Goal: Transaction & Acquisition: Purchase product/service

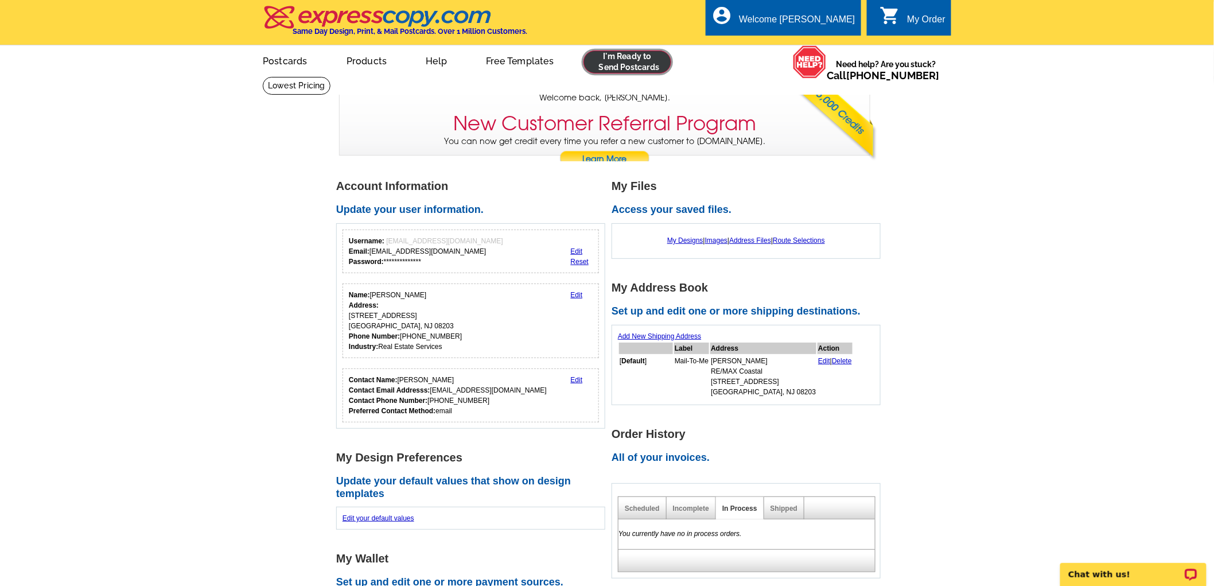
click at [628, 56] on link at bounding box center [627, 61] width 88 height 23
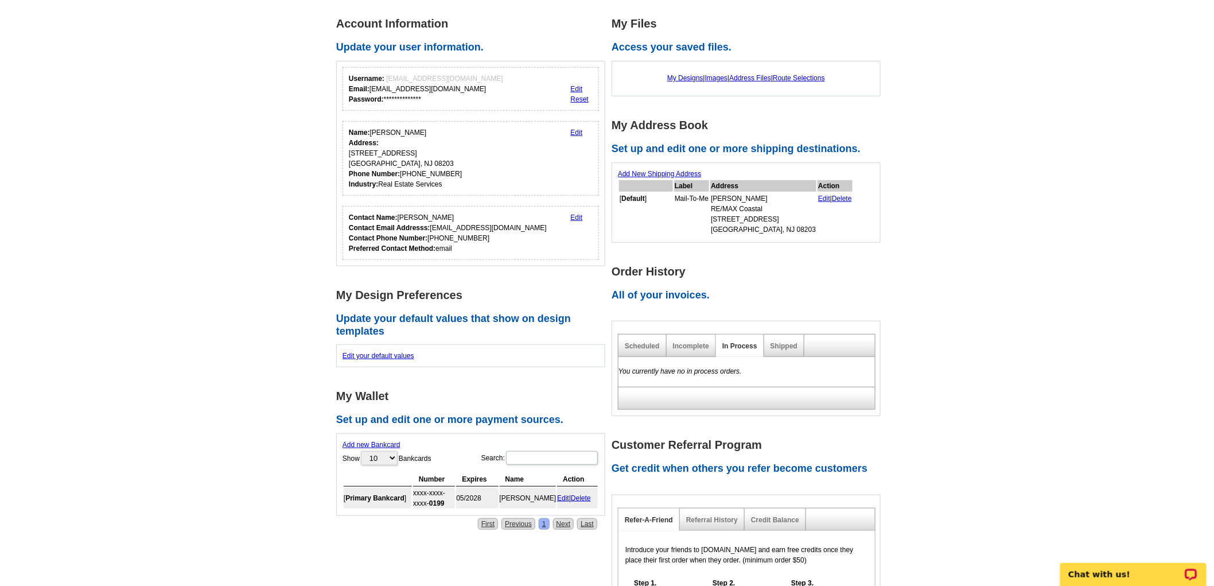
scroll to position [191, 0]
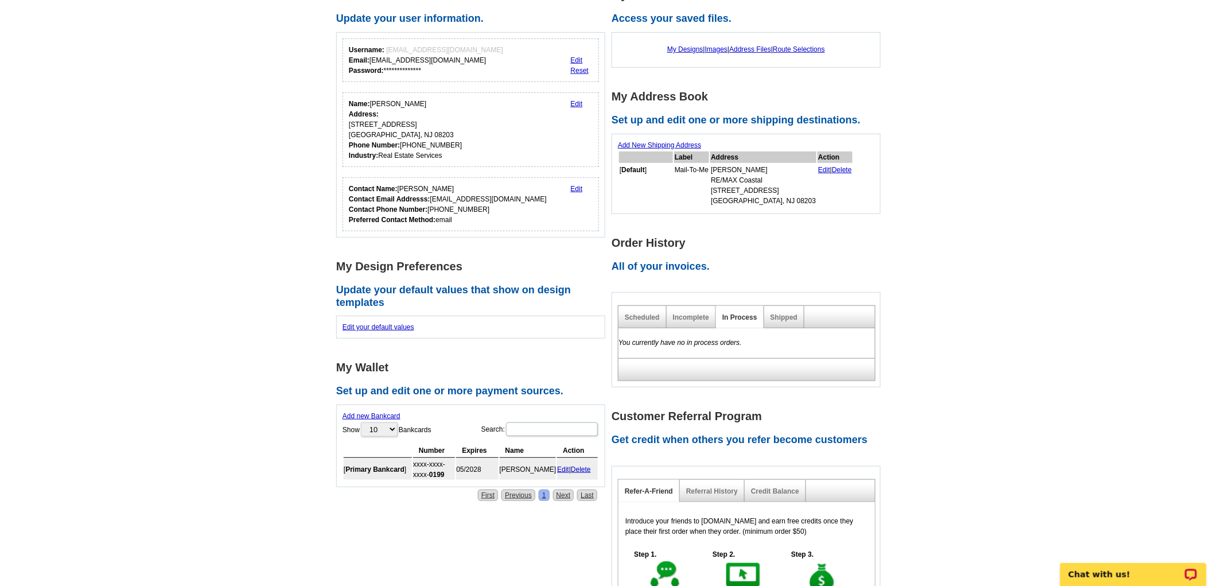
click at [790, 310] on div "Shipped" at bounding box center [784, 317] width 40 height 22
click at [786, 320] on div "Shipped" at bounding box center [784, 317] width 40 height 22
click at [789, 315] on link "Shipped" at bounding box center [783, 317] width 27 height 8
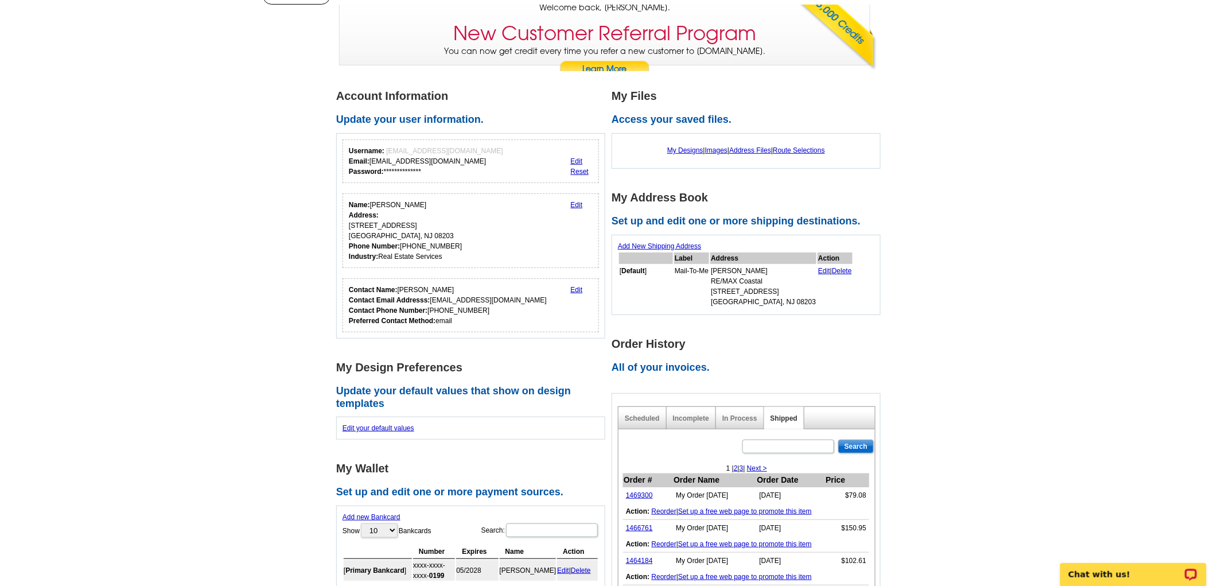
scroll to position [0, 0]
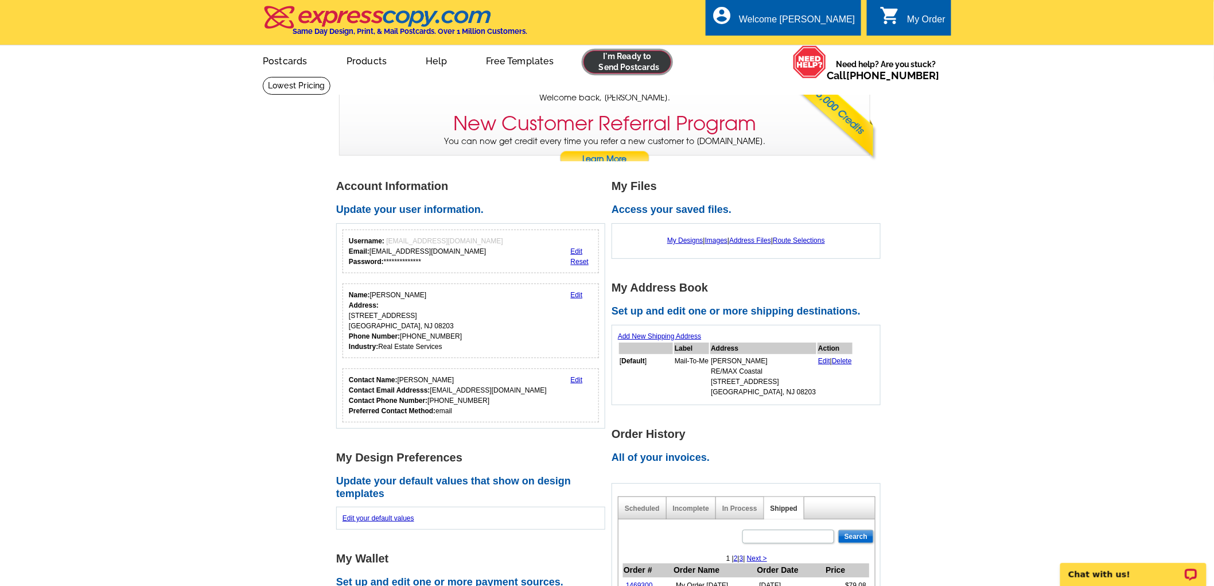
click at [638, 66] on link at bounding box center [627, 61] width 88 height 23
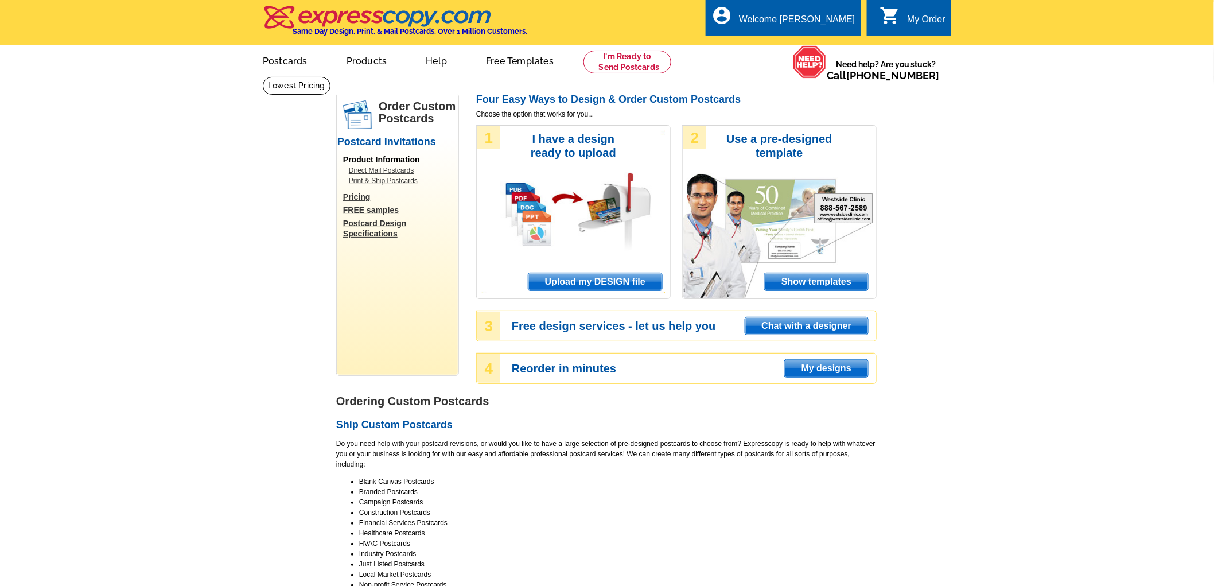
click at [608, 283] on span "Upload my DESIGN file" at bounding box center [595, 281] width 134 height 17
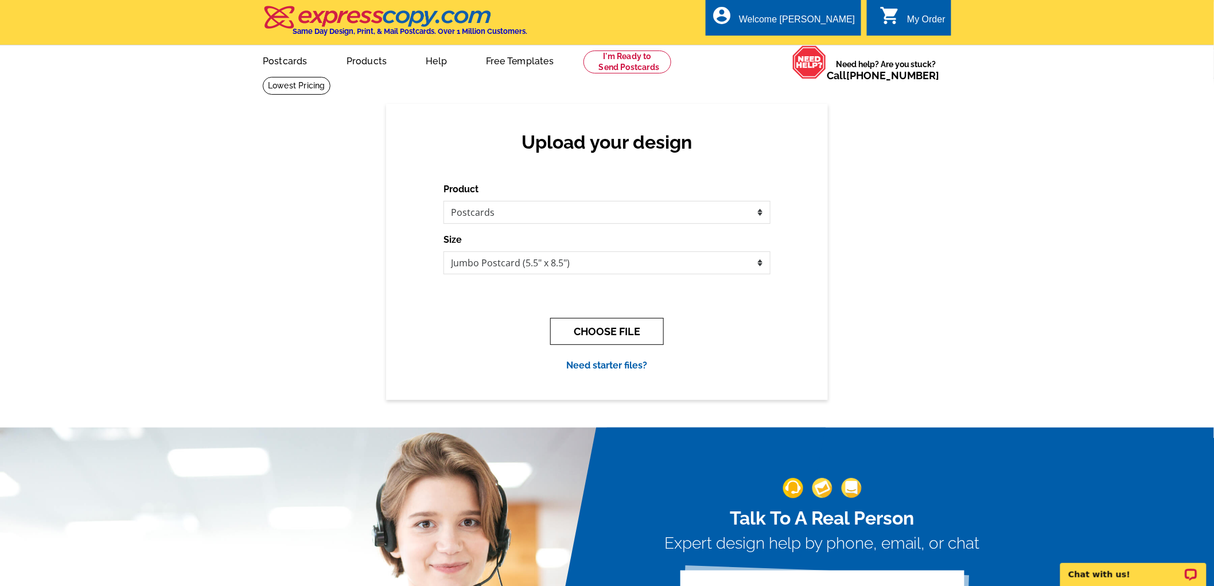
click at [615, 326] on button "CHOOSE FILE" at bounding box center [607, 331] width 114 height 27
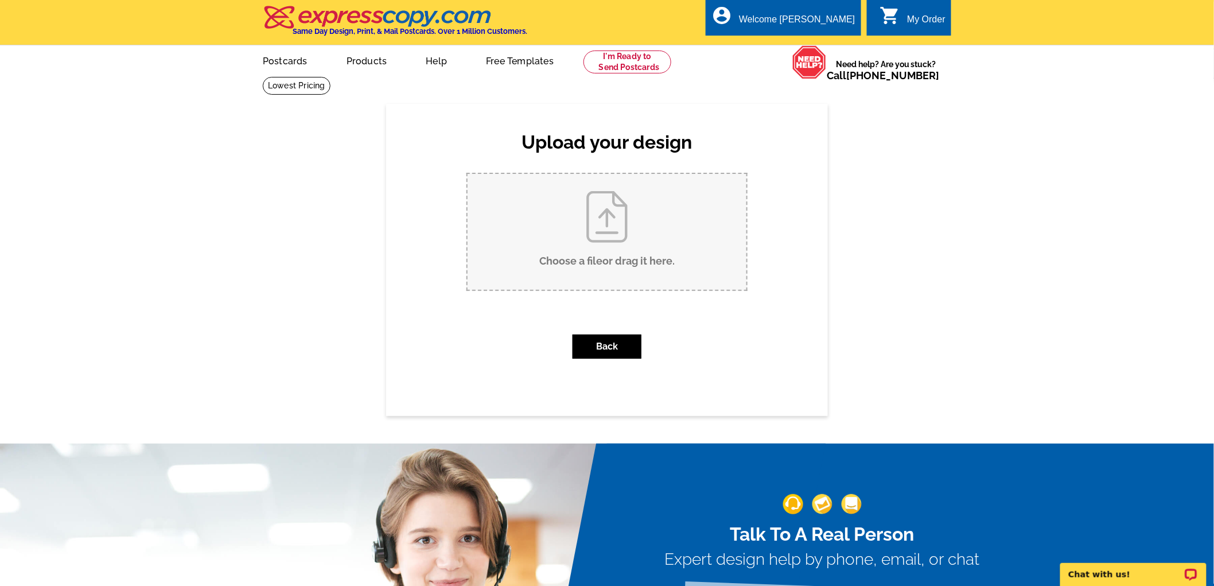
click at [623, 220] on input "Choose a file or drag it here ." at bounding box center [606, 232] width 279 height 116
type input "C:\fakepath\405 30th JL PC.pdf"
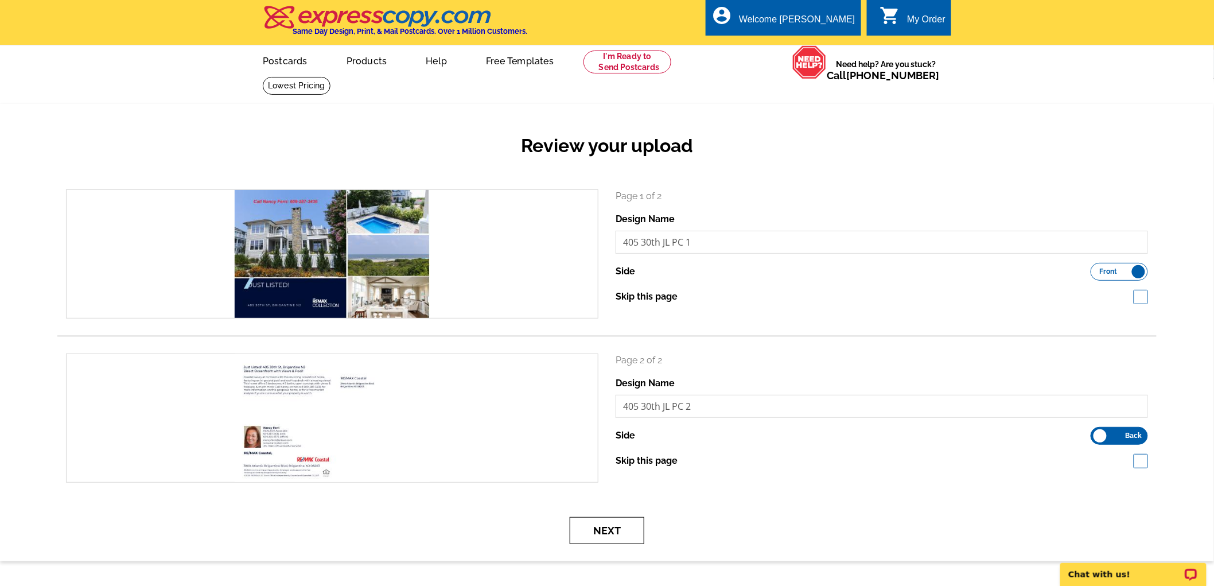
click at [627, 529] on button "Next" at bounding box center [606, 530] width 75 height 27
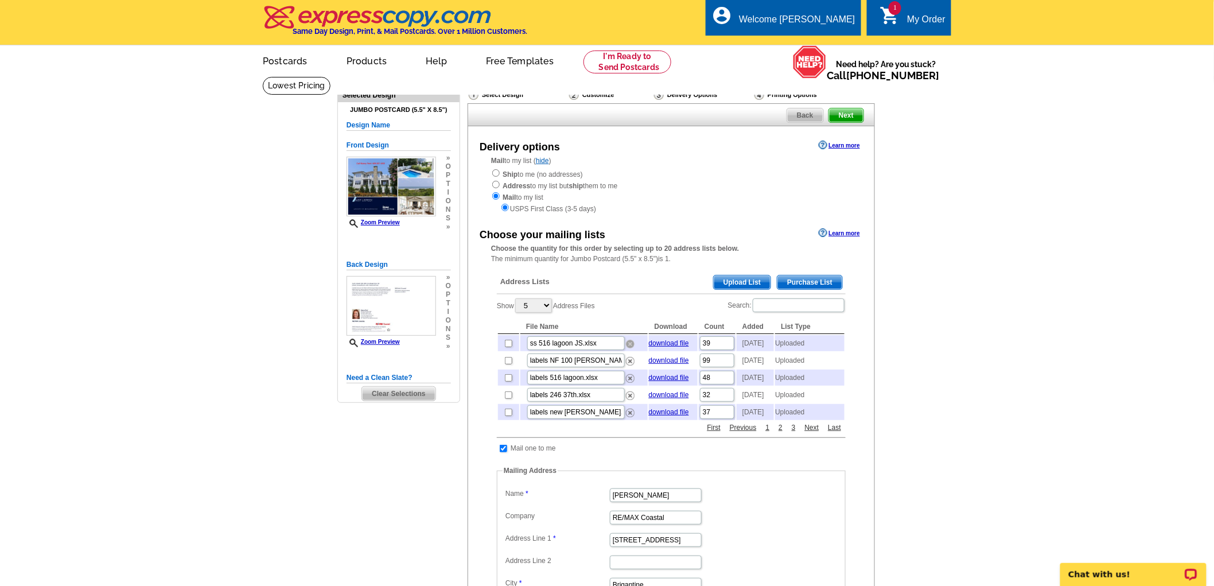
click at [629, 341] on img at bounding box center [630, 344] width 9 height 9
click at [628, 383] on img at bounding box center [630, 378] width 9 height 9
click at [628, 400] on img at bounding box center [630, 395] width 9 height 9
click at [628, 383] on img at bounding box center [630, 378] width 9 height 9
click at [740, 281] on span "Upload List" at bounding box center [741, 282] width 57 height 14
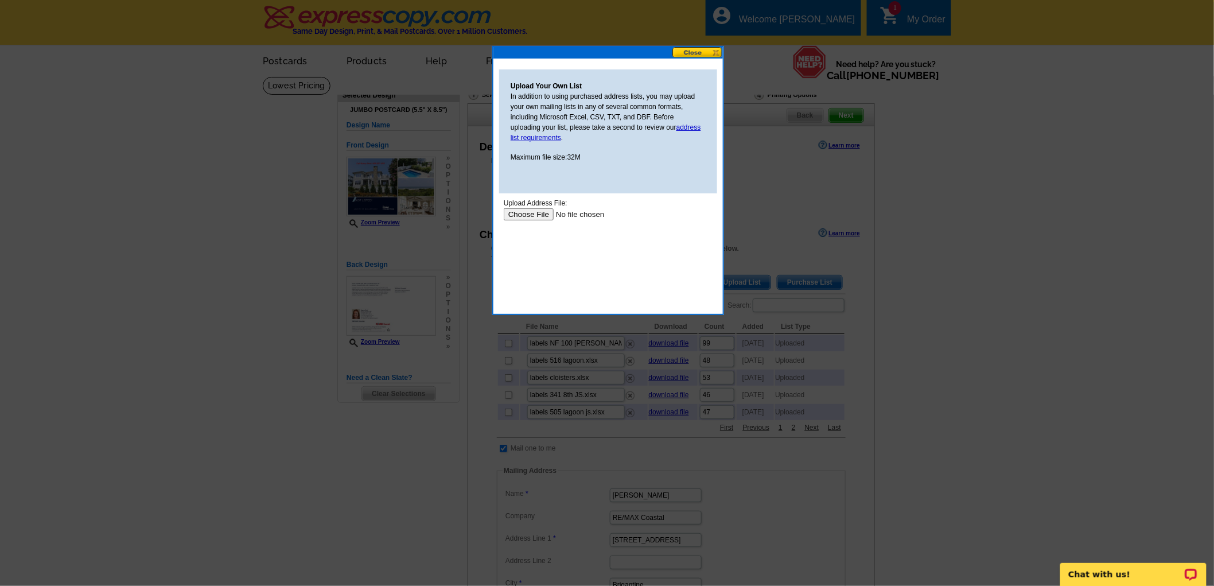
click at [525, 212] on input "file" at bounding box center [575, 214] width 145 height 12
click at [695, 49] on button at bounding box center [697, 52] width 50 height 11
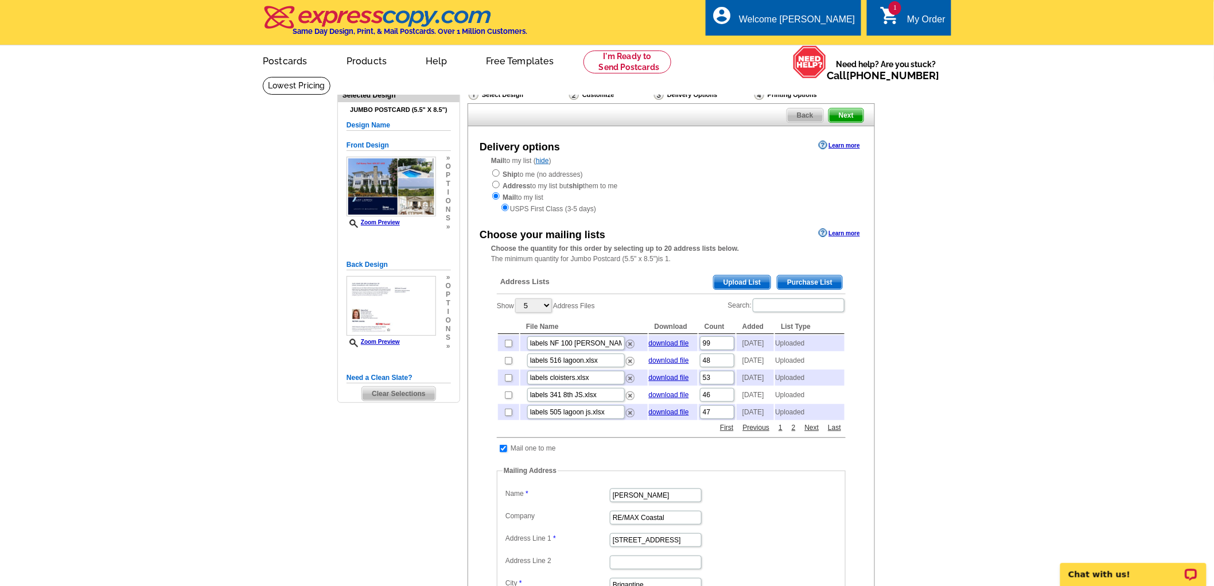
click at [746, 283] on span "Upload List" at bounding box center [741, 282] width 57 height 14
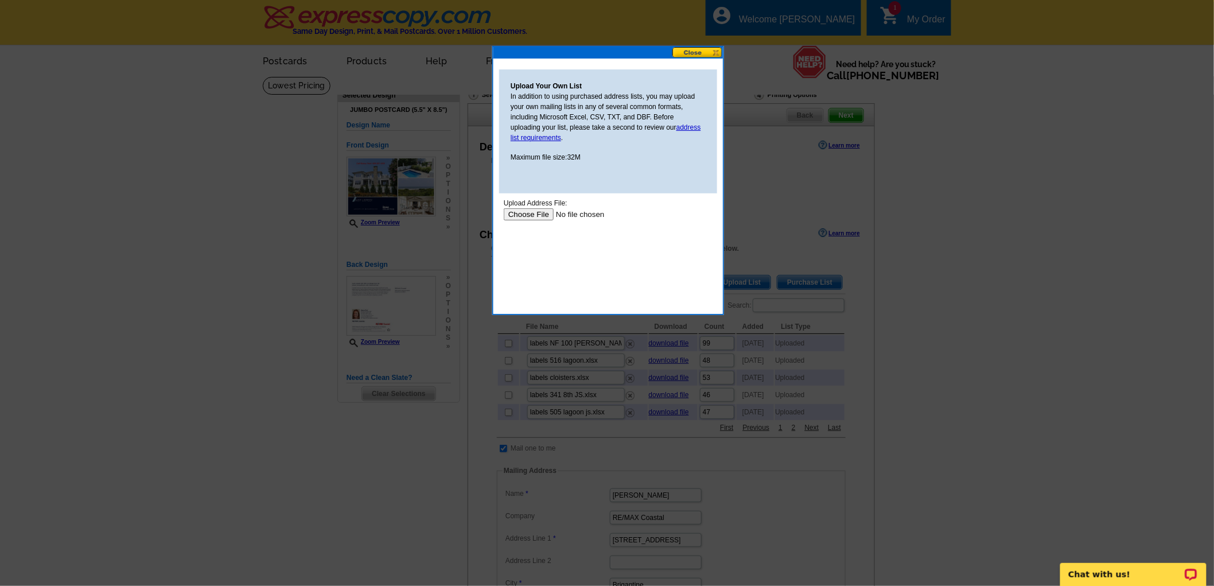
click at [526, 213] on input "file" at bounding box center [575, 214] width 145 height 12
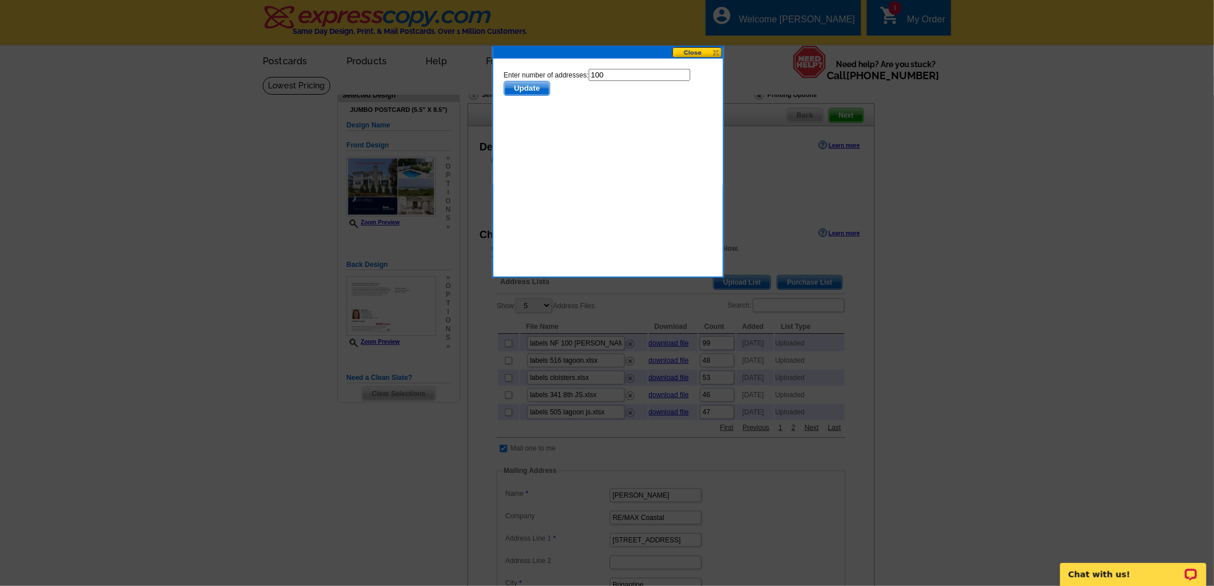
drag, startPoint x: 641, startPoint y: 74, endPoint x: 575, endPoint y: 82, distance: 67.0
click at [575, 82] on form "Enter number of addresses: 100 Update" at bounding box center [607, 81] width 209 height 27
type input "99"
click at [512, 77] on form "Enter number of addresses: 99 Update" at bounding box center [607, 81] width 209 height 27
click at [520, 84] on span "Update" at bounding box center [526, 88] width 45 height 14
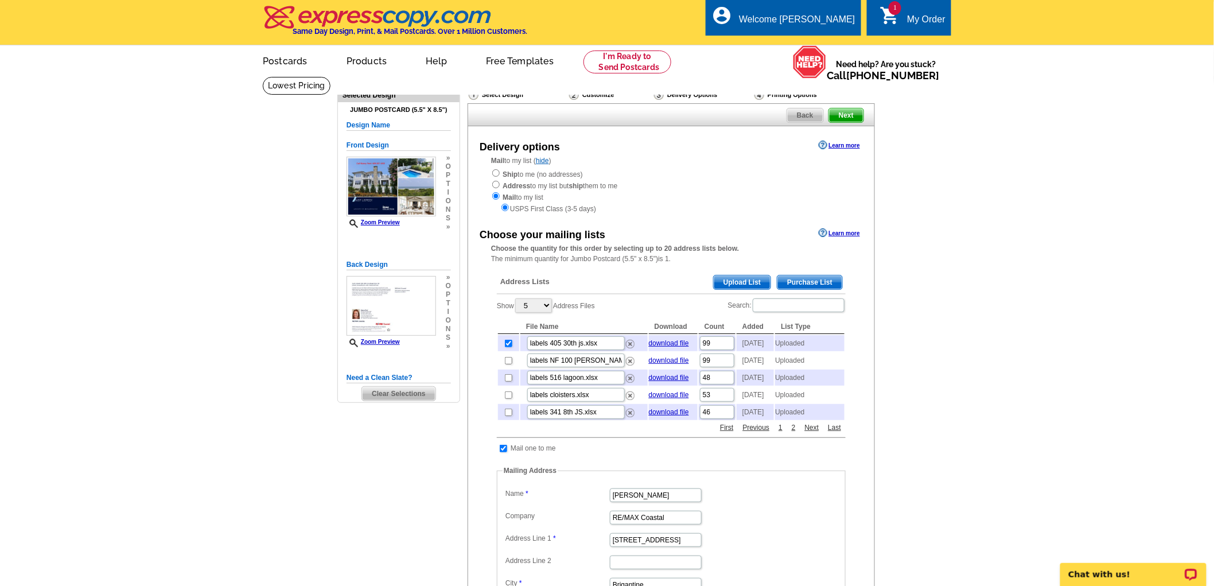
click at [852, 119] on span "Next" at bounding box center [846, 115] width 34 height 14
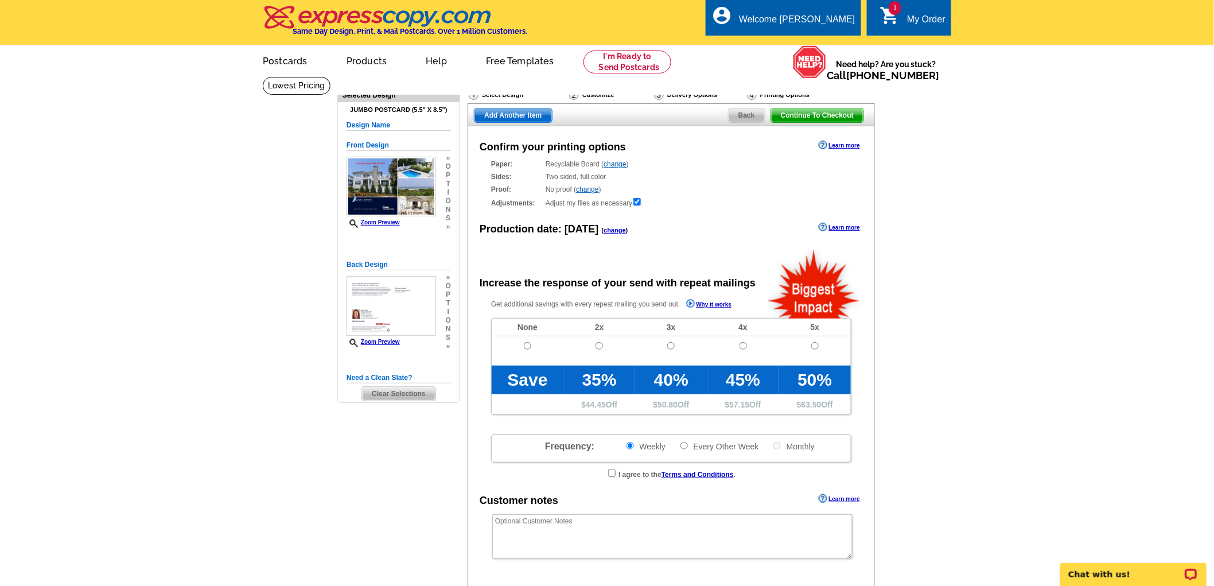
radio input "false"
click at [530, 345] on input "radio" at bounding box center [527, 345] width 7 height 7
radio input "true"
click at [517, 117] on span "Add Another Item" at bounding box center [512, 115] width 77 height 14
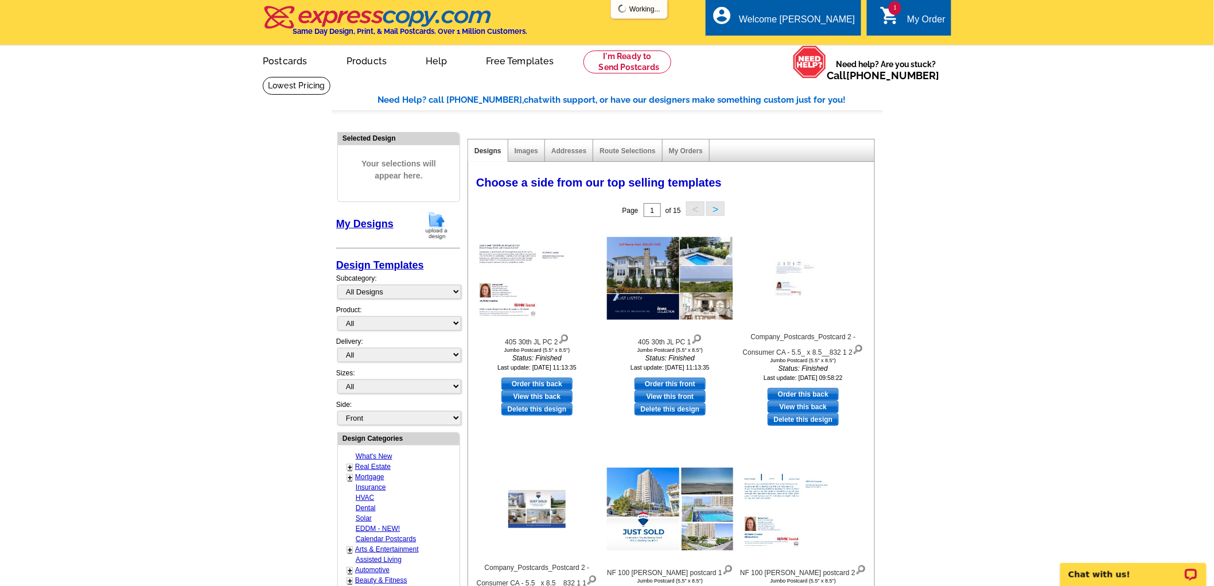
click at [434, 223] on img at bounding box center [437, 224] width 30 height 29
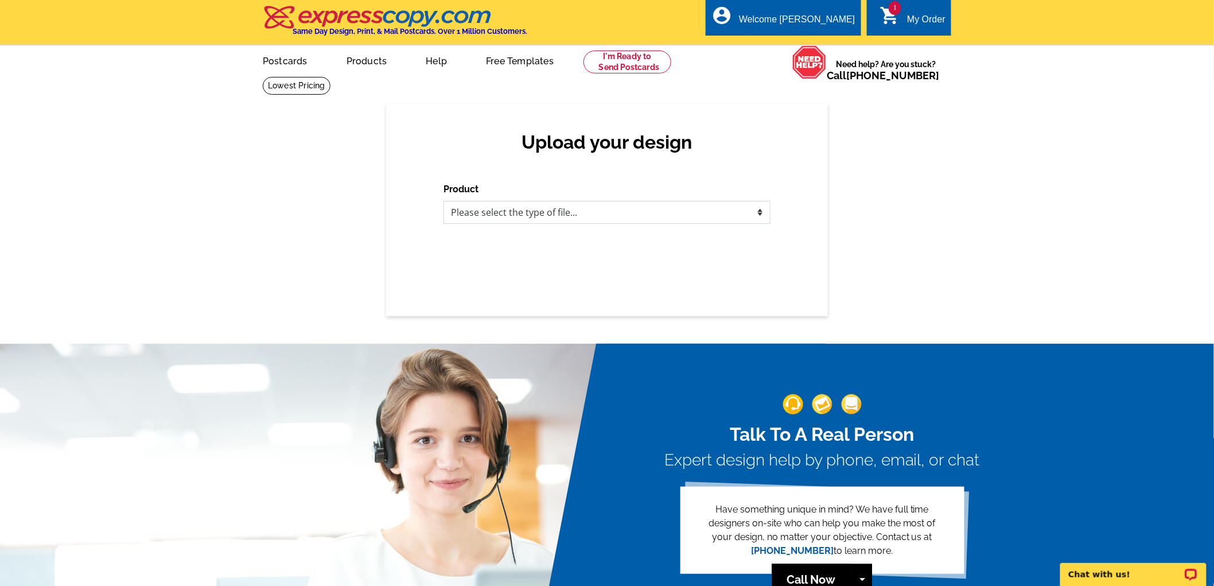
drag, startPoint x: 522, startPoint y: 211, endPoint x: 529, endPoint y: 204, distance: 9.8
click at [522, 211] on select "Please select the type of file... Postcards Business Cards Letters and flyers G…" at bounding box center [606, 212] width 327 height 23
select select "1"
click at [443, 201] on select "Please select the type of file... Postcards Business Cards Letters and flyers G…" at bounding box center [606, 212] width 327 height 23
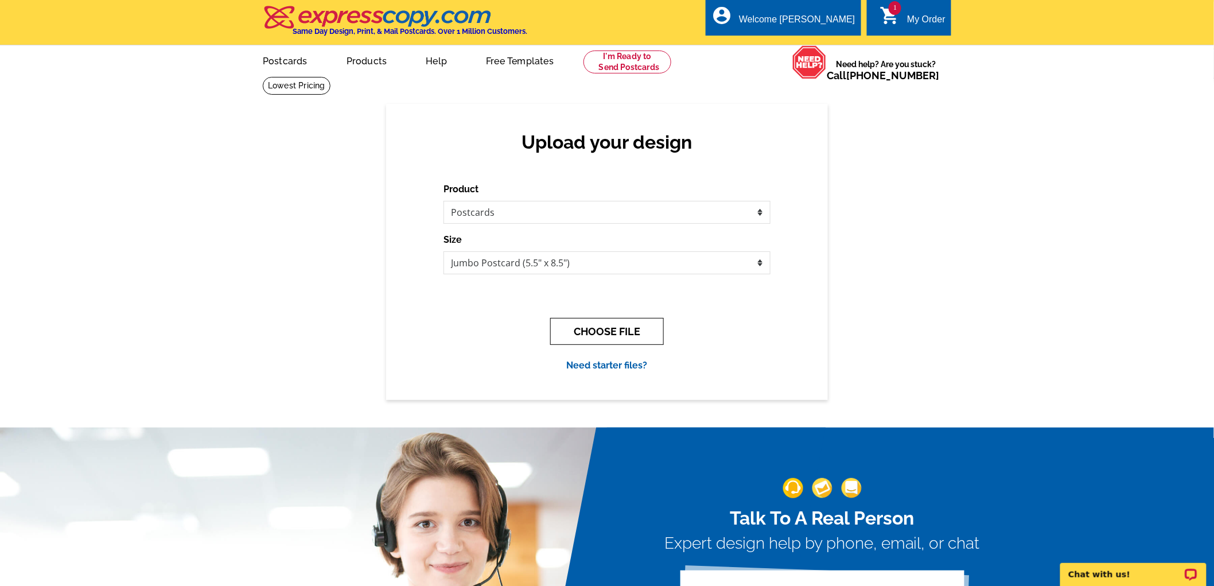
click at [646, 328] on button "CHOOSE FILE" at bounding box center [607, 331] width 114 height 27
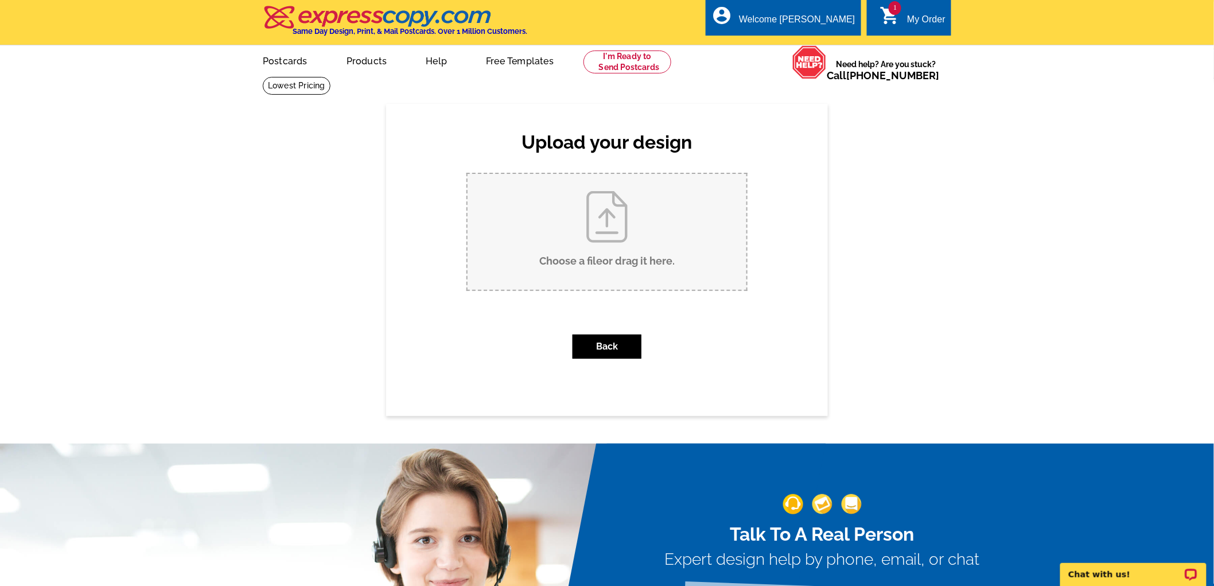
click at [616, 224] on input "Choose a file or drag it here ." at bounding box center [606, 232] width 279 height 116
type input "C:\fakepath\155 sheridan JS PC.pdf"
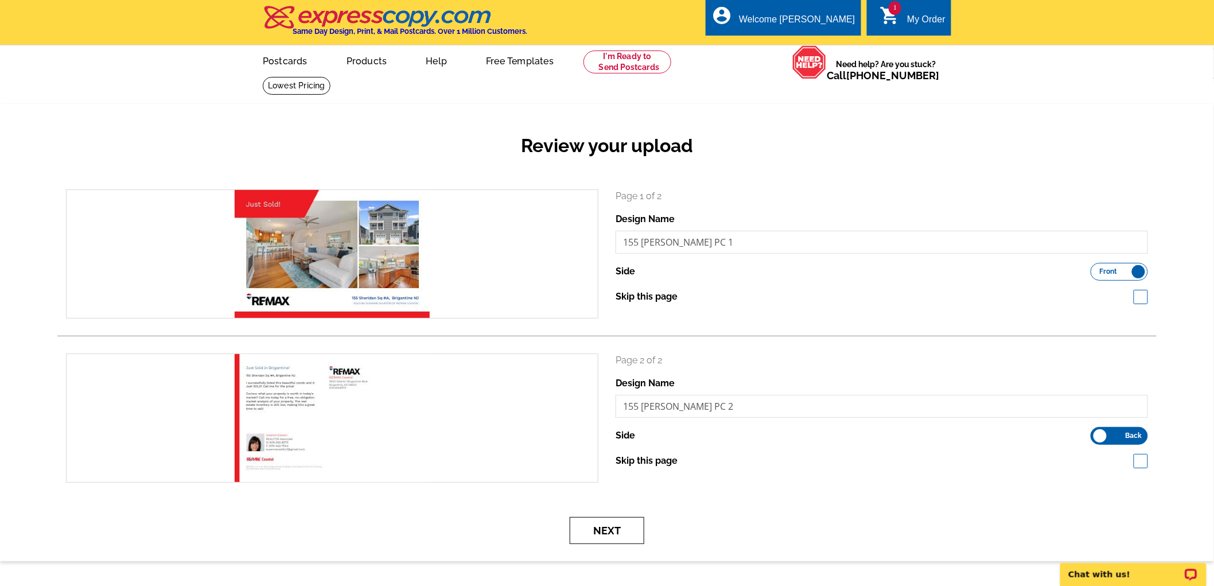
click at [617, 528] on button "Next" at bounding box center [606, 530] width 75 height 27
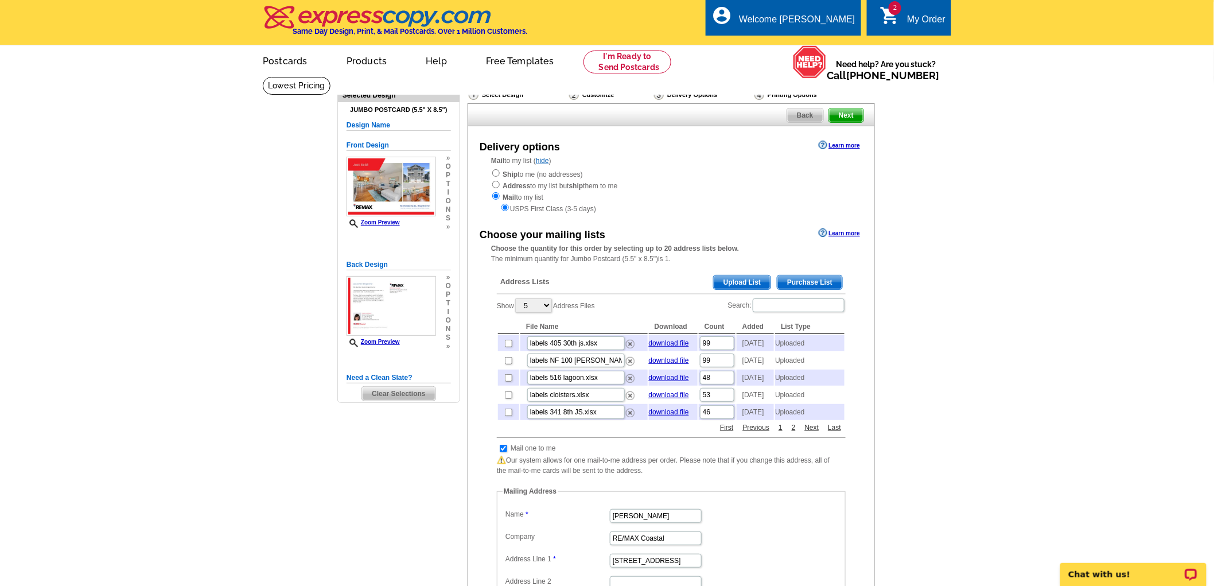
click at [736, 282] on span "Upload List" at bounding box center [741, 282] width 57 height 14
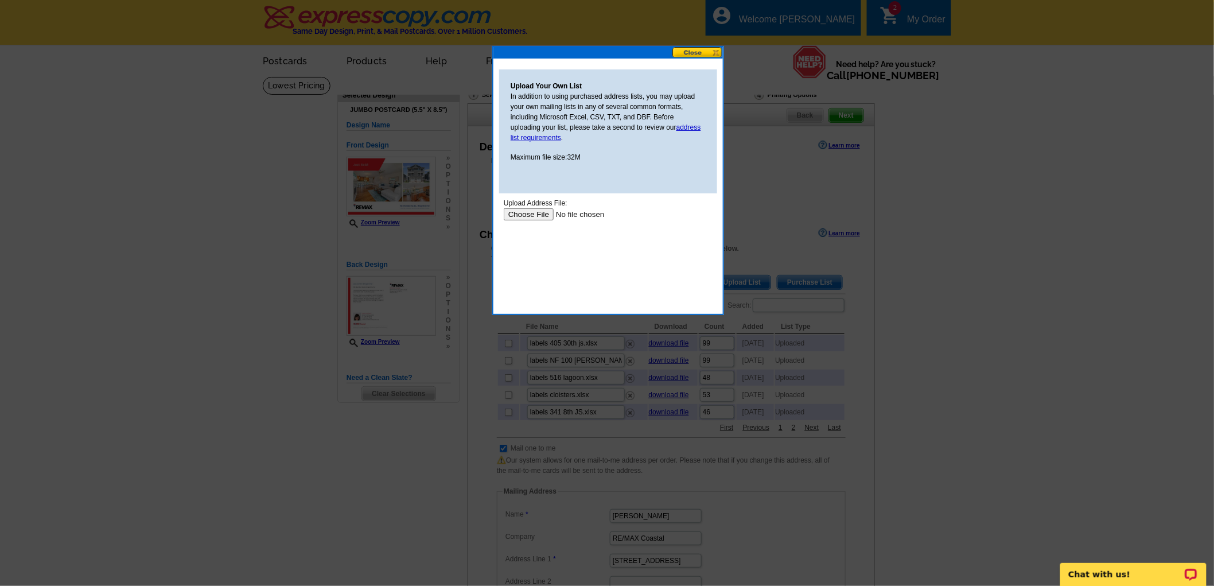
click at [535, 210] on input "file" at bounding box center [575, 214] width 145 height 12
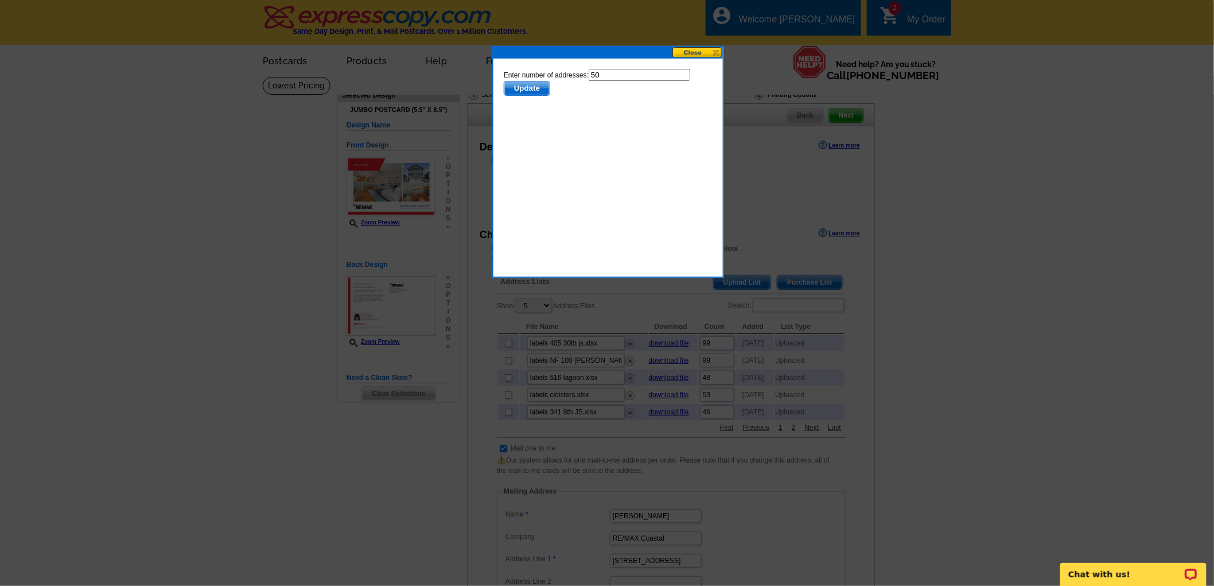
drag, startPoint x: 613, startPoint y: 72, endPoint x: 590, endPoint y: 78, distance: 23.2
click at [587, 81] on form "Enter number of addresses: 50 Update" at bounding box center [607, 81] width 209 height 27
type input "49"
click at [534, 94] on button "Update" at bounding box center [526, 87] width 46 height 15
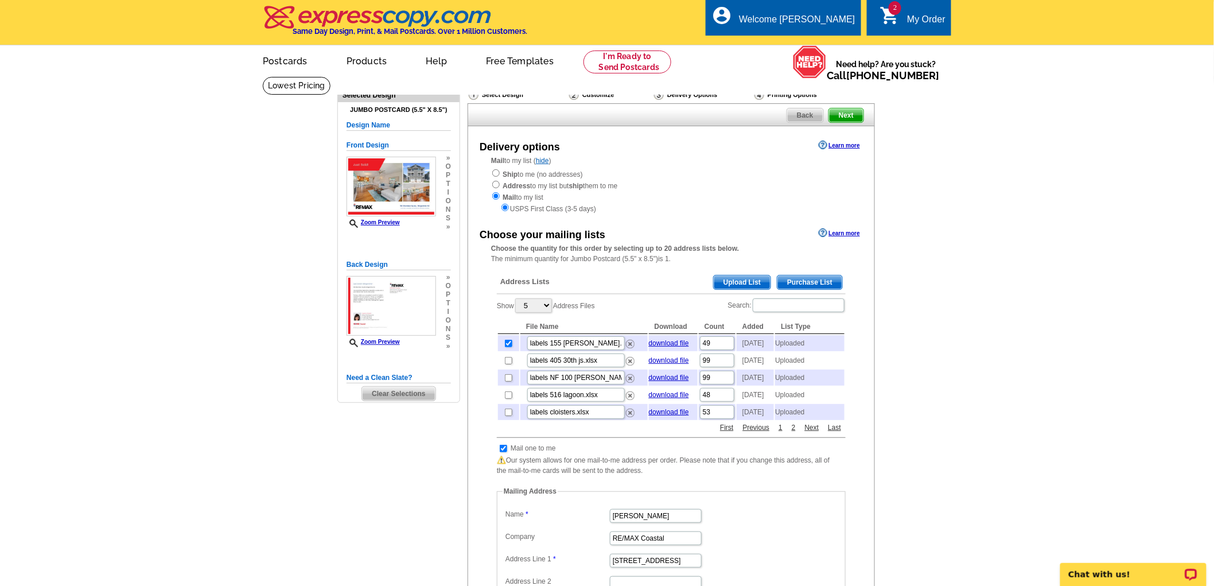
click at [846, 115] on span "Next" at bounding box center [846, 115] width 34 height 14
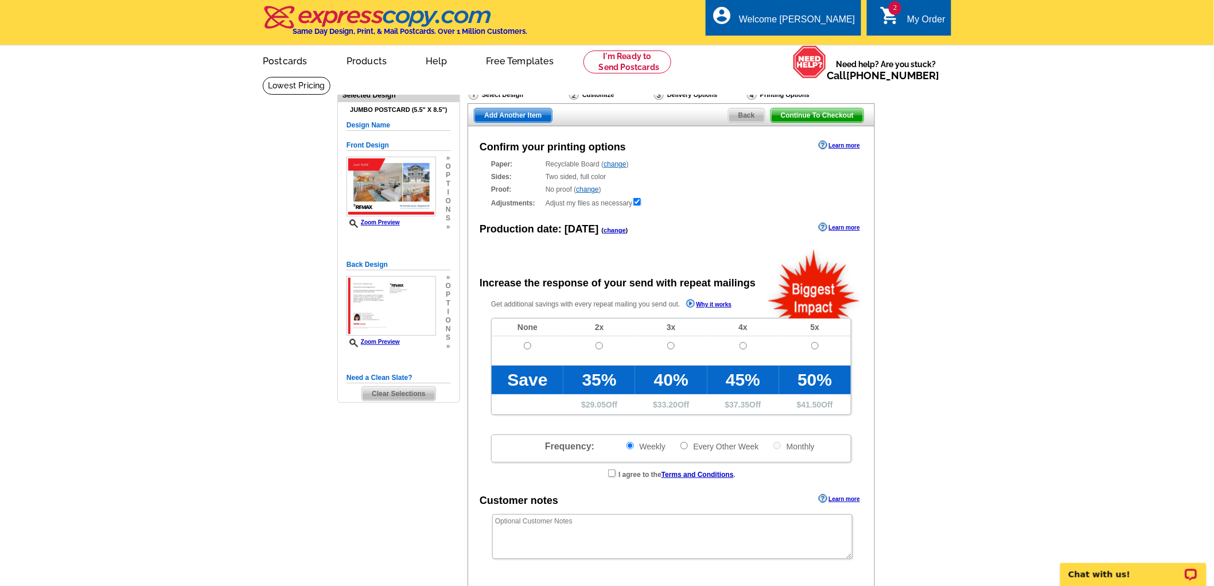
radio input "false"
click at [528, 346] on input "radio" at bounding box center [527, 345] width 7 height 7
radio input "true"
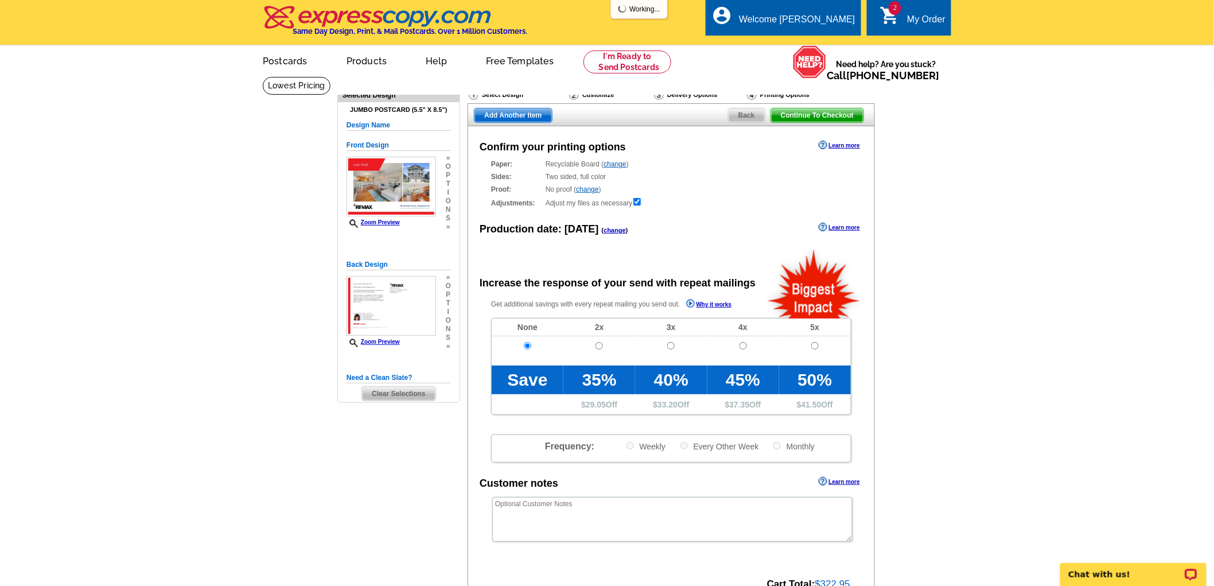
click at [852, 116] on span "Continue To Checkout" at bounding box center [817, 115] width 92 height 14
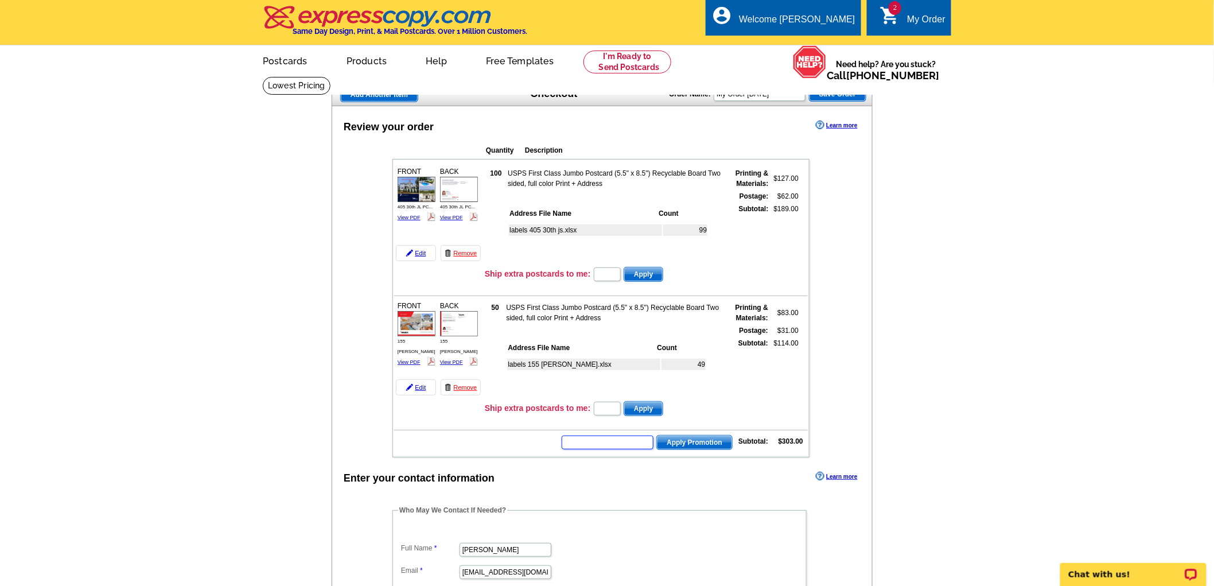
click at [631, 435] on input "text" at bounding box center [607, 442] width 92 height 14
type input "REM40"
click at [695, 435] on span "Apply Promotion" at bounding box center [694, 442] width 75 height 14
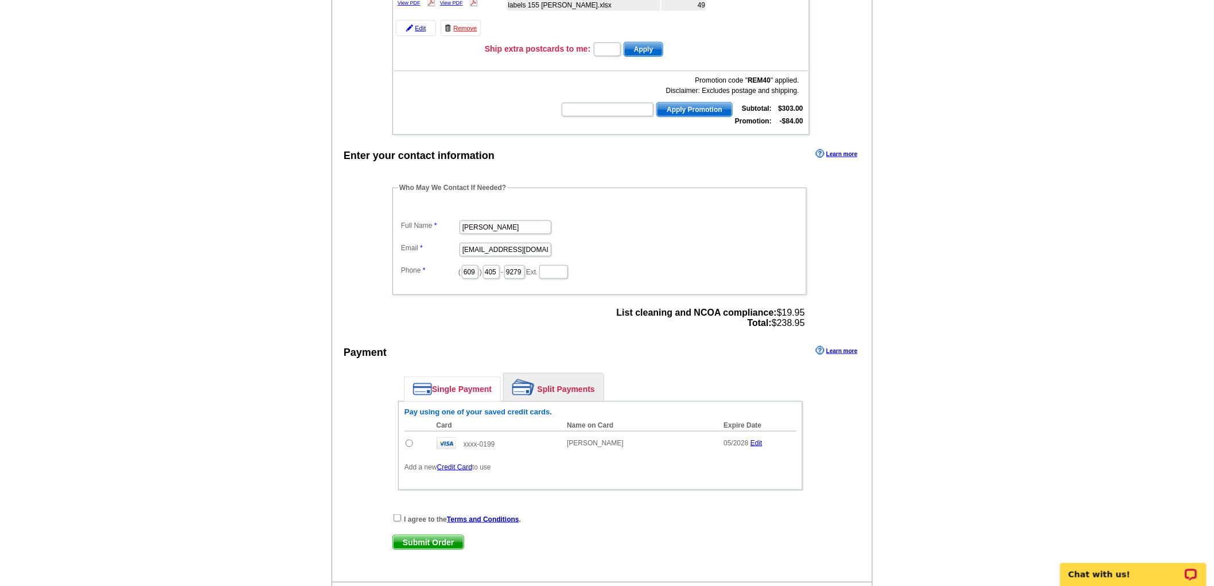
scroll to position [382, 0]
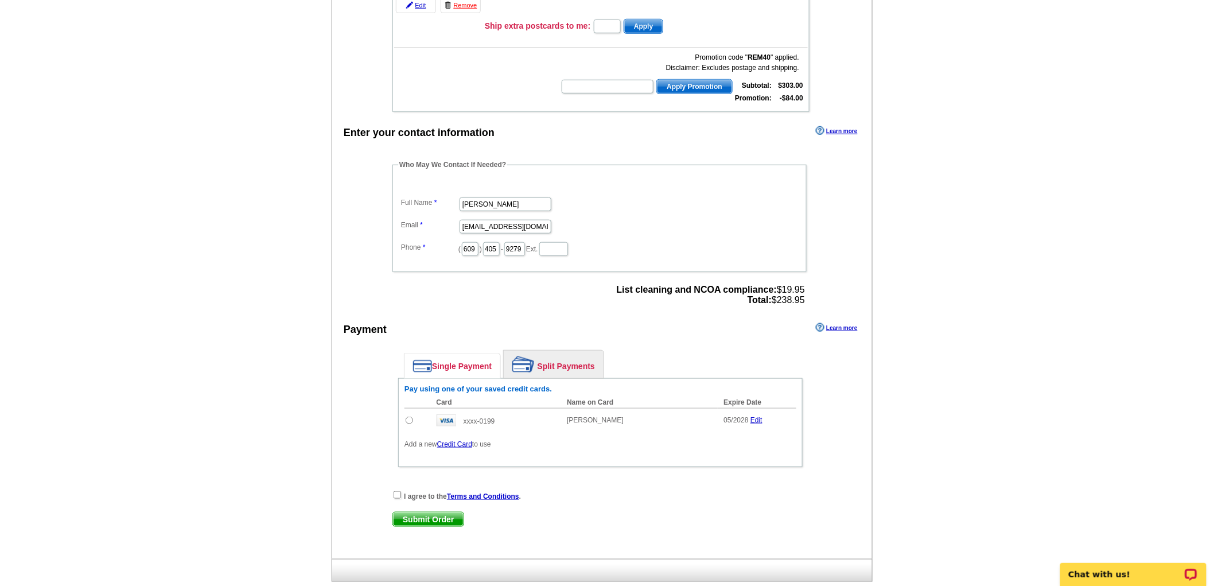
click at [412, 416] on input "radio" at bounding box center [408, 419] width 7 height 7
radio input "true"
click at [401, 490] on div "I agree to the Terms and Conditions ." at bounding box center [600, 495] width 416 height 11
click at [396, 491] on input "checkbox" at bounding box center [396, 494] width 7 height 7
checkbox input "true"
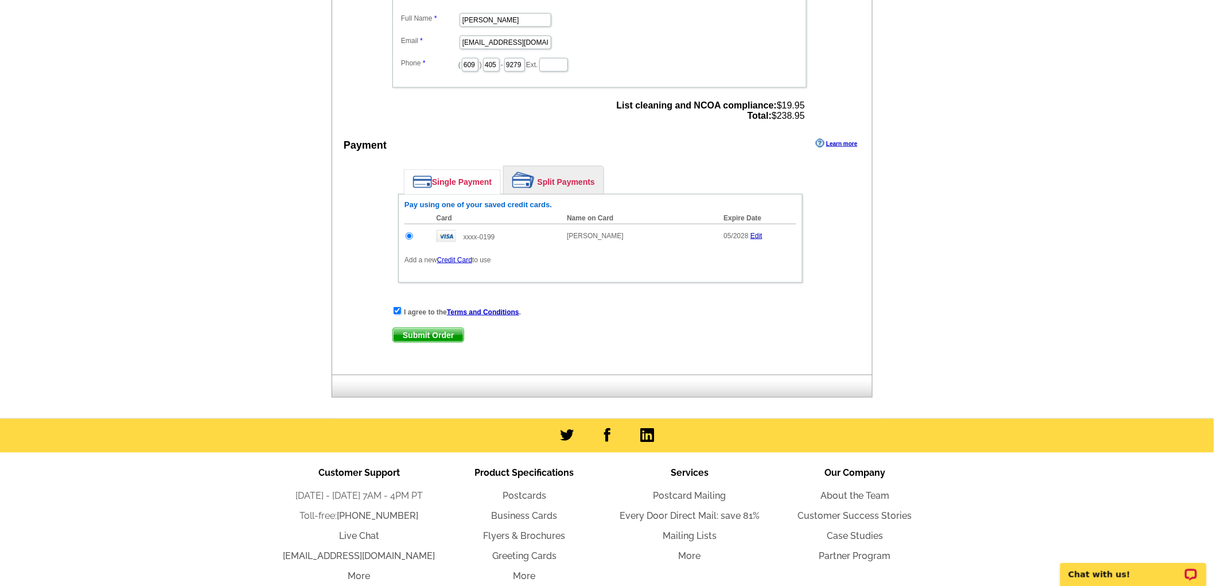
scroll to position [574, 0]
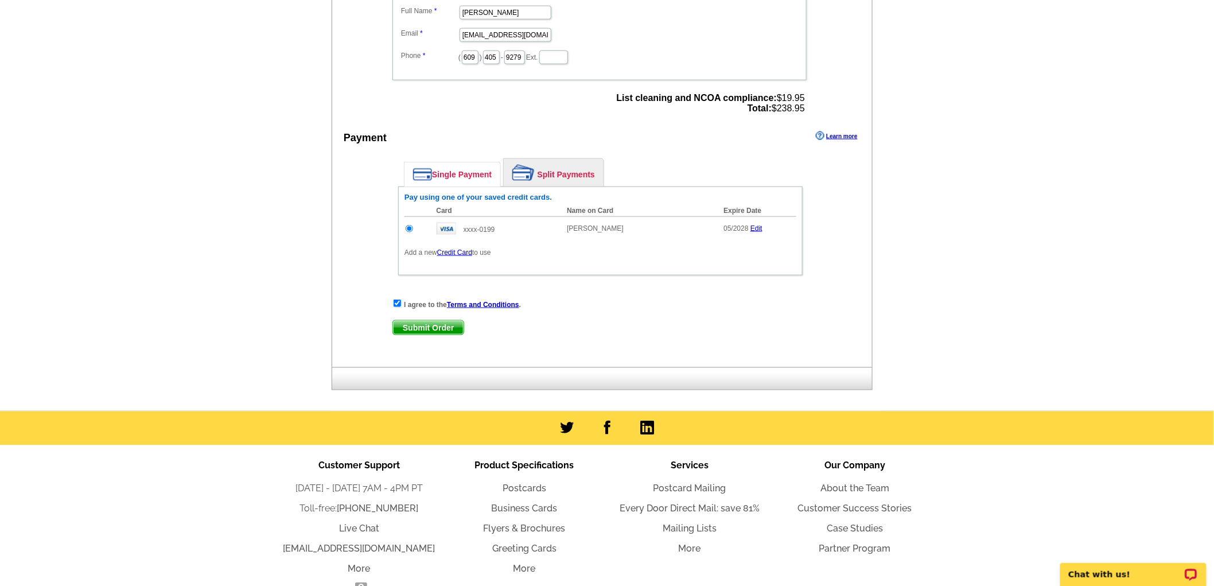
click at [429, 321] on span "Submit Order" at bounding box center [428, 328] width 71 height 14
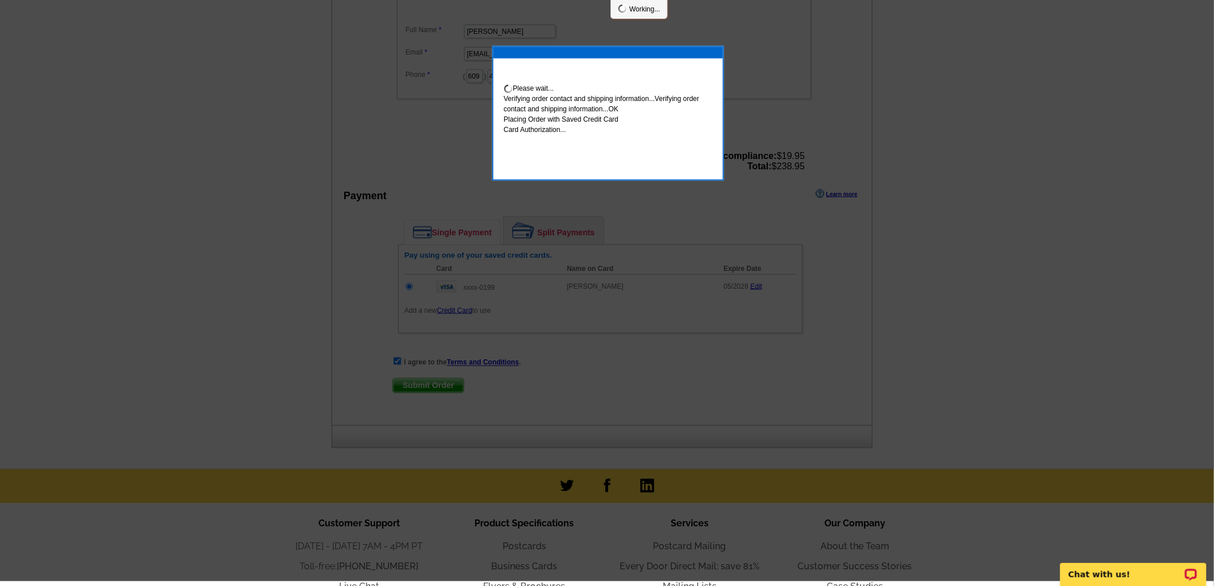
scroll to position [569, 0]
